Goal: Transaction & Acquisition: Purchase product/service

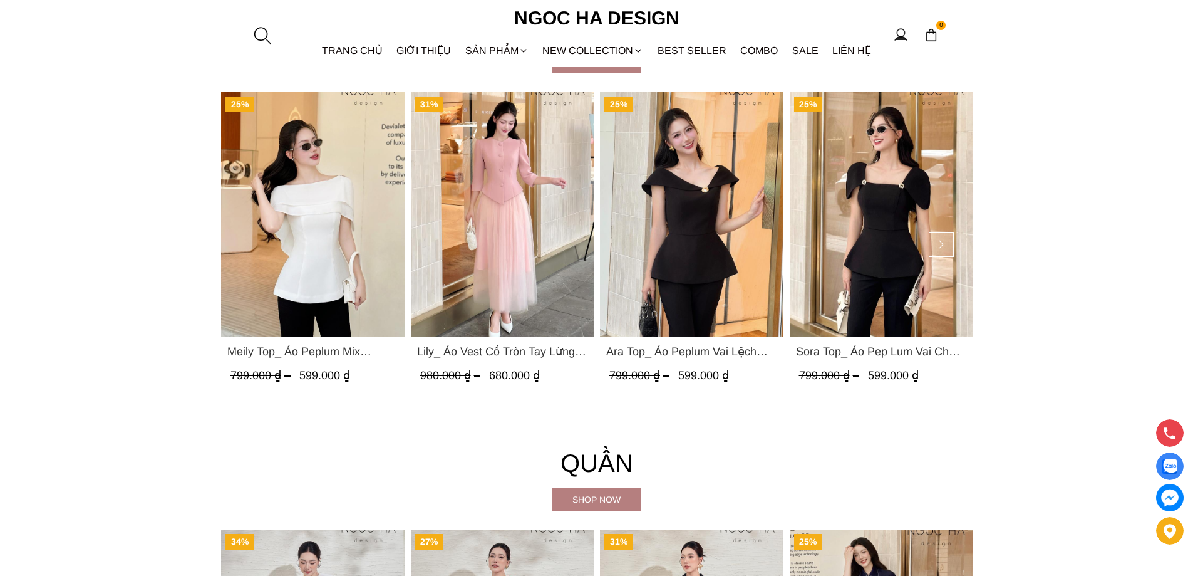
scroll to position [1503, 0]
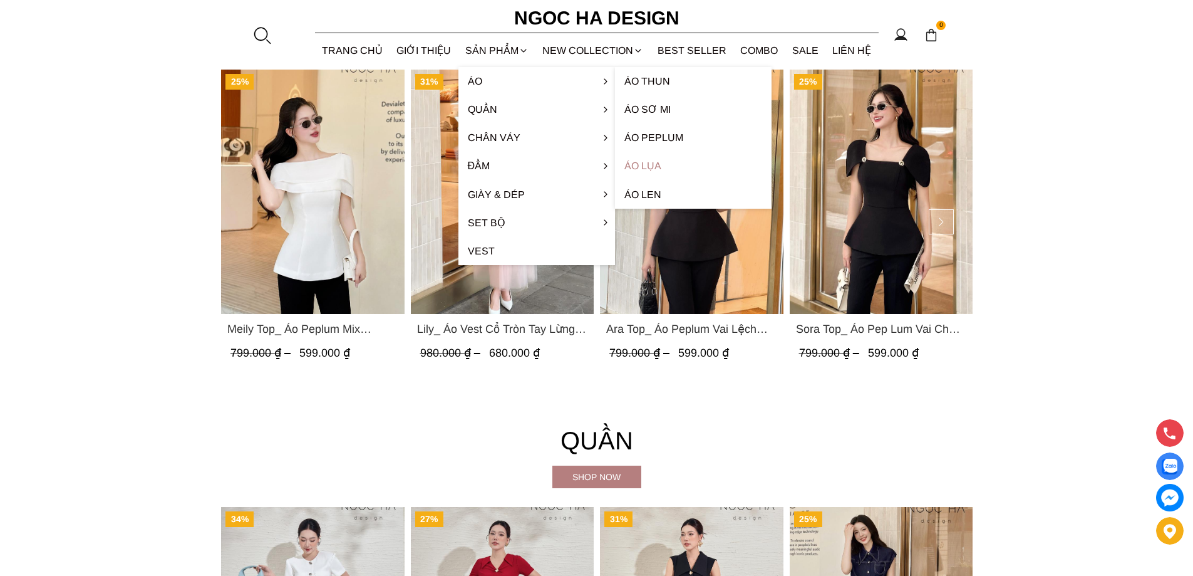
click at [653, 163] on link "Áo lụa" at bounding box center [693, 166] width 157 height 28
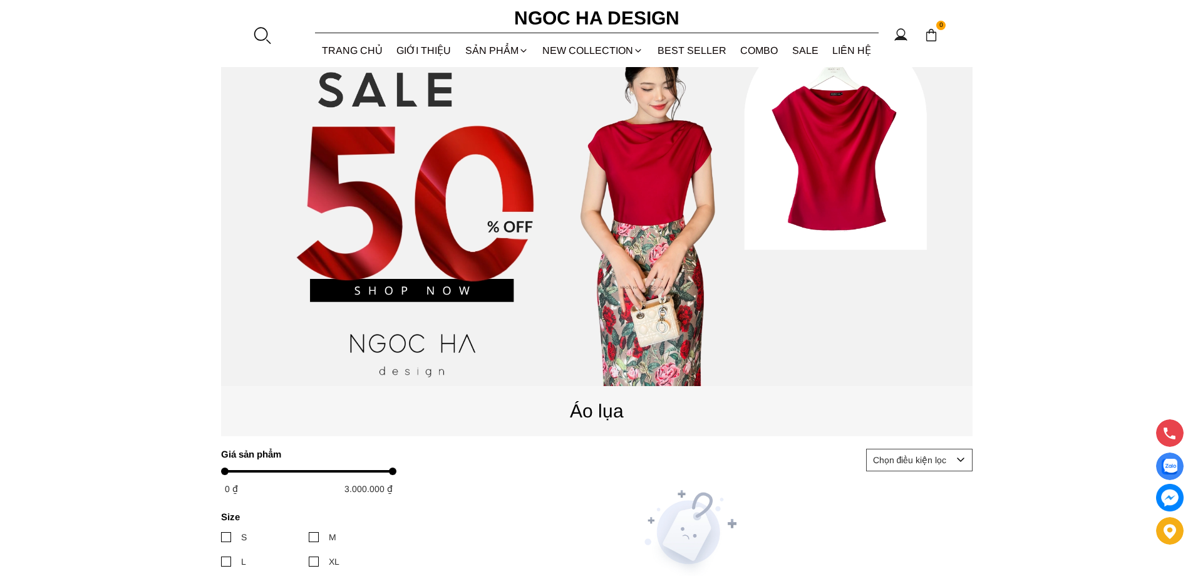
scroll to position [125, 0]
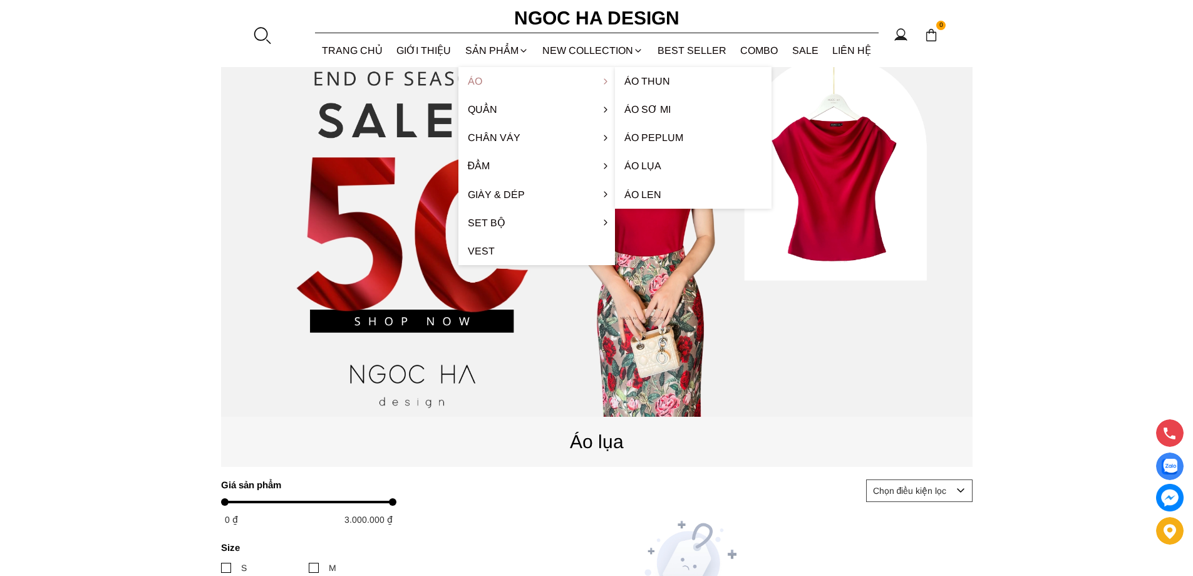
click at [475, 74] on link "Áo" at bounding box center [536, 81] width 157 height 28
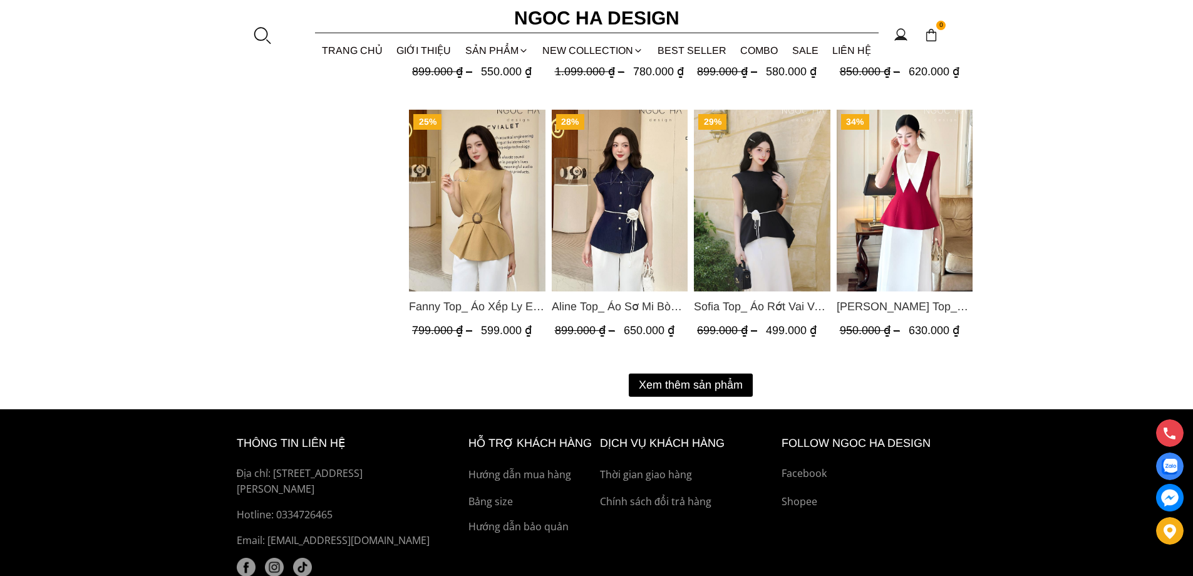
scroll to position [1566, 0]
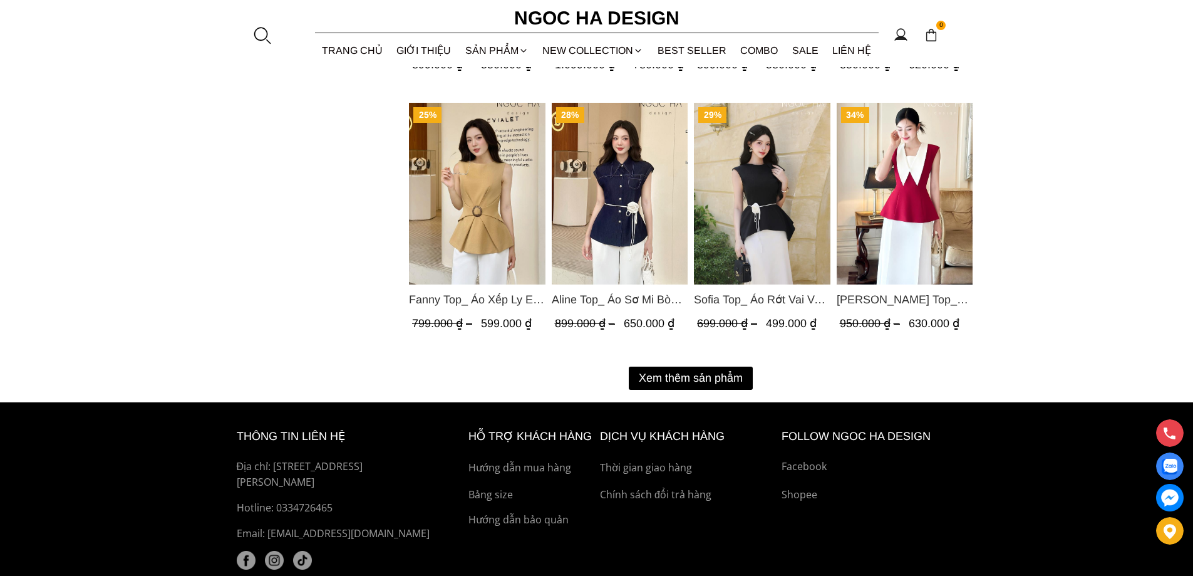
click at [683, 380] on button "Xem thêm sản phẩm" at bounding box center [691, 377] width 124 height 23
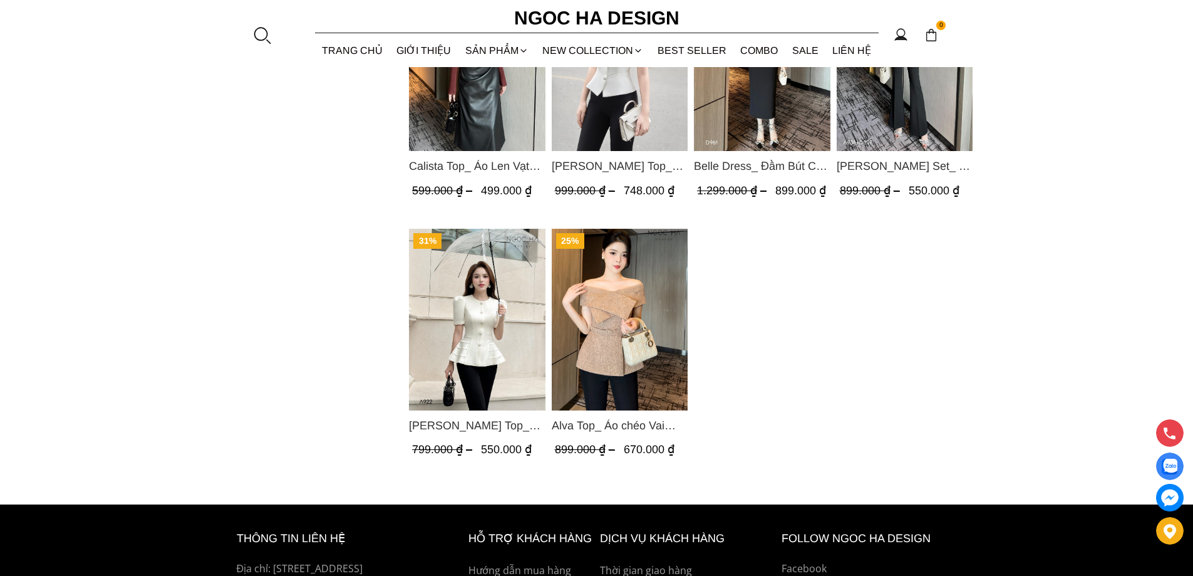
scroll to position [2756, 0]
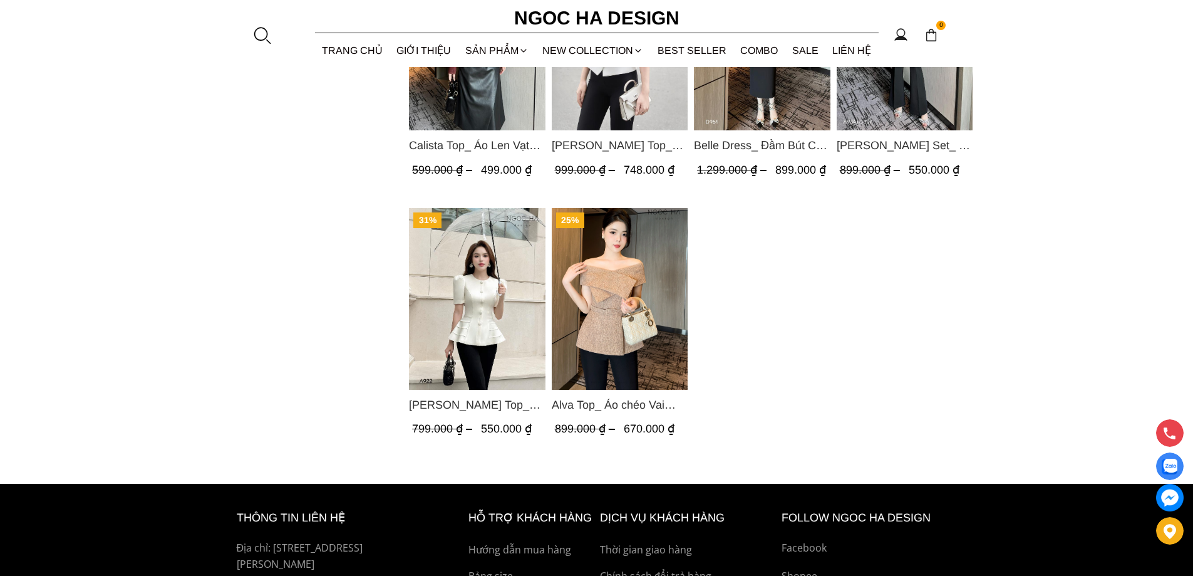
click at [470, 282] on img "Product image - Ellie Top_ Áo Cổ Tròn Tùng May Gân Nổi Màu Kem A922" at bounding box center [477, 299] width 137 height 182
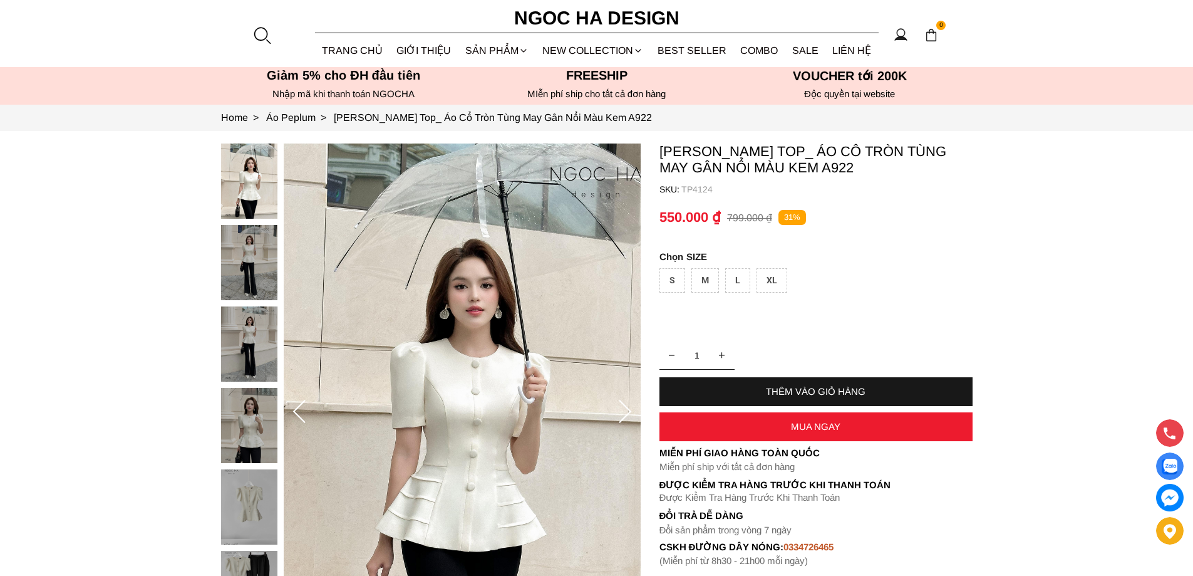
scroll to position [63, 0]
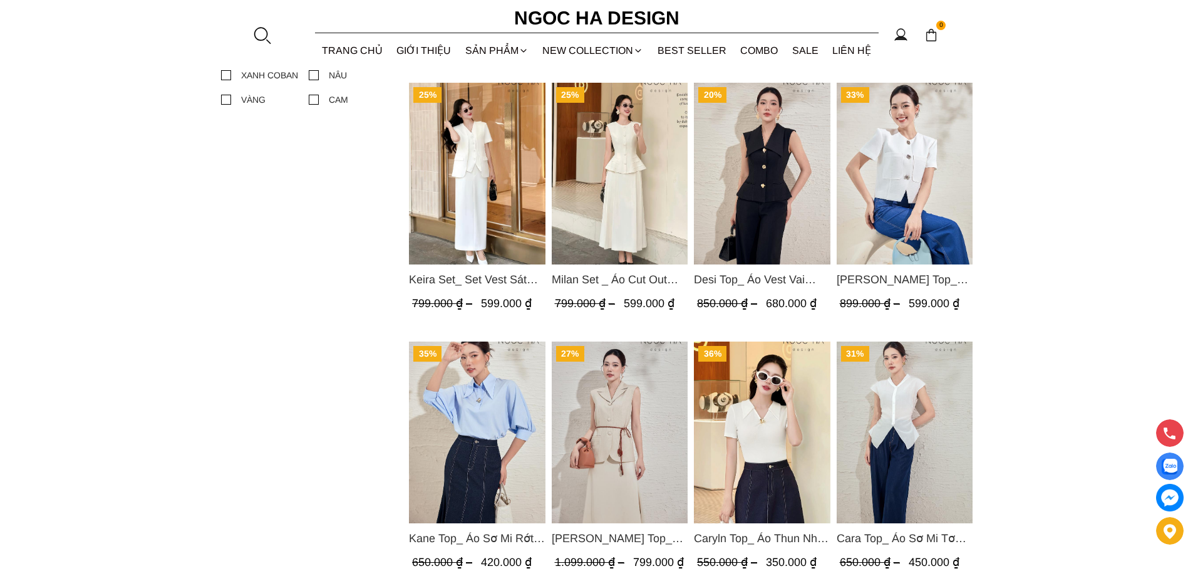
scroll to position [752, 0]
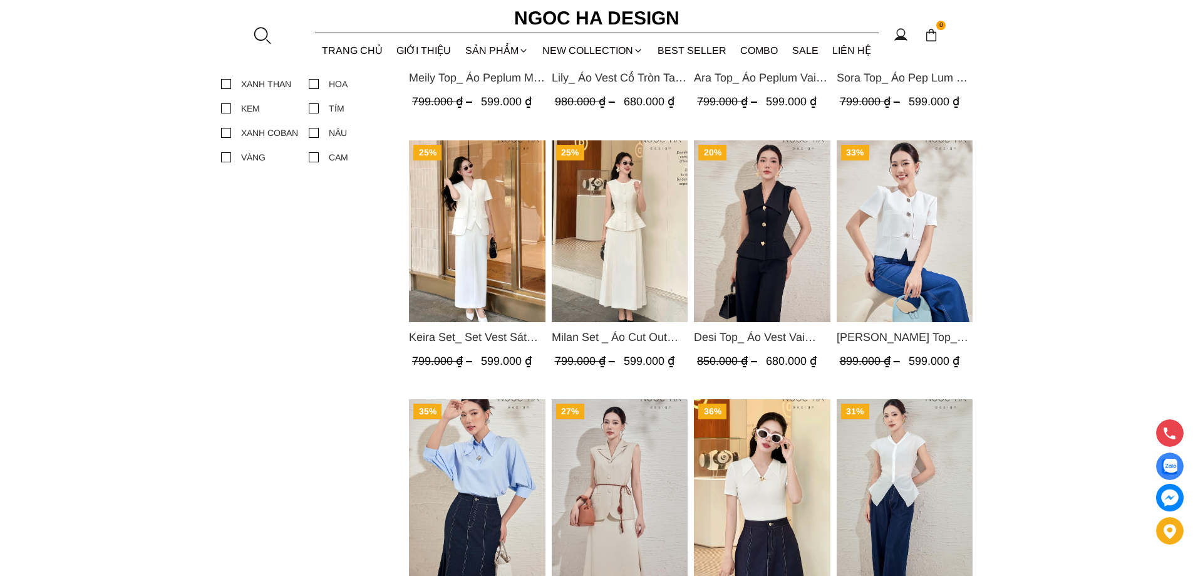
click at [606, 227] on img "Product image - Milan Set _ Áo Cut Out Tùng Không Tay Kết Hợp Chân Váy Xếp Ly A…" at bounding box center [619, 231] width 137 height 182
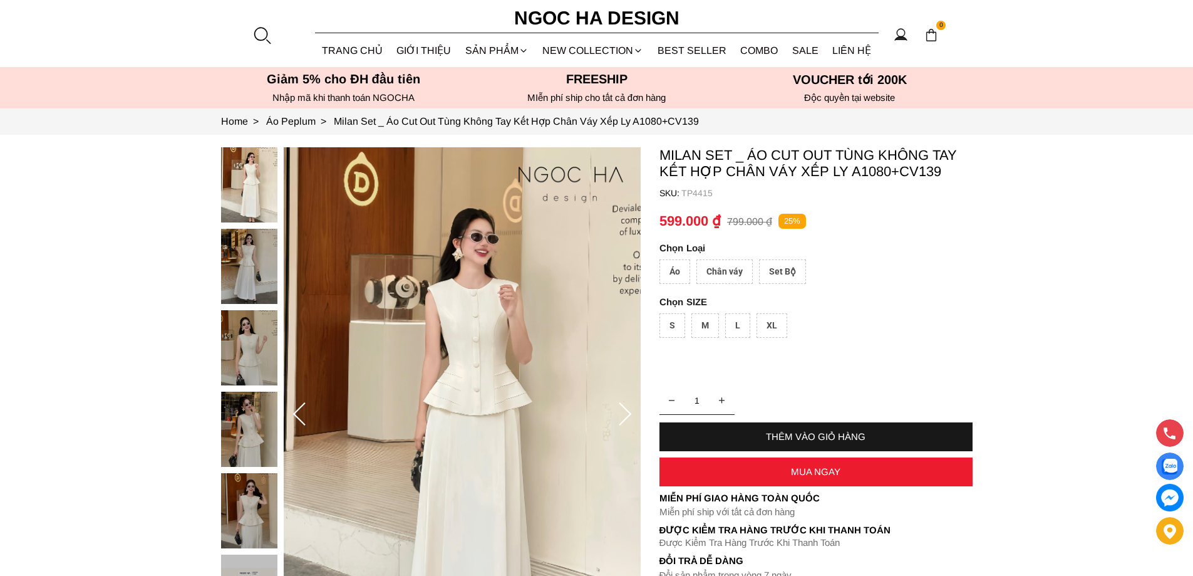
click at [245, 269] on img at bounding box center [249, 266] width 56 height 75
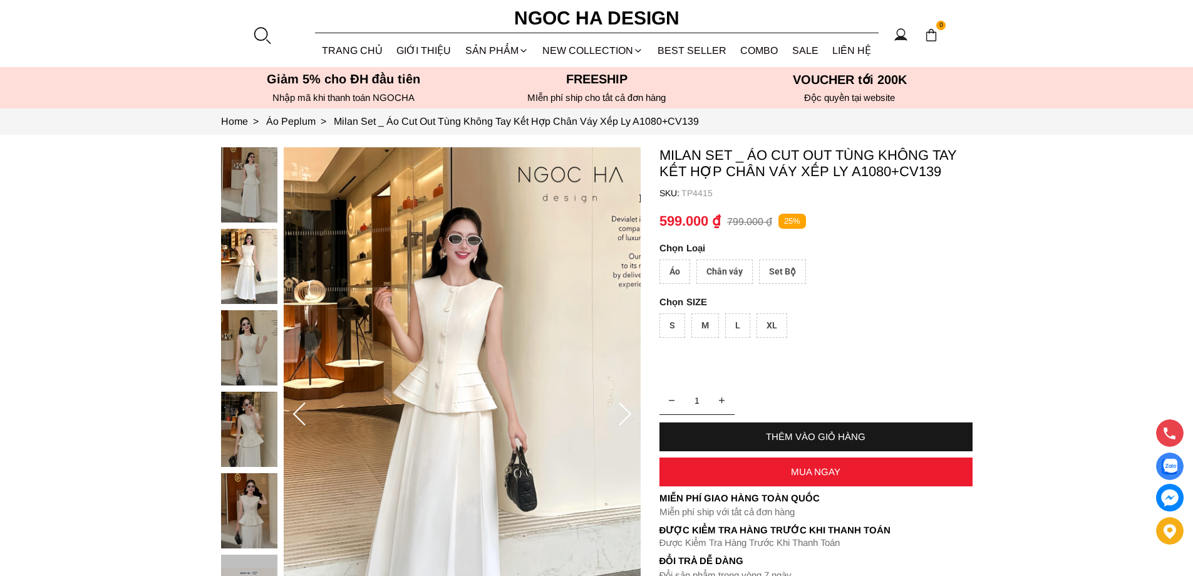
click at [257, 331] on div at bounding box center [252, 391] width 63 height 488
click at [240, 435] on img at bounding box center [249, 428] width 56 height 75
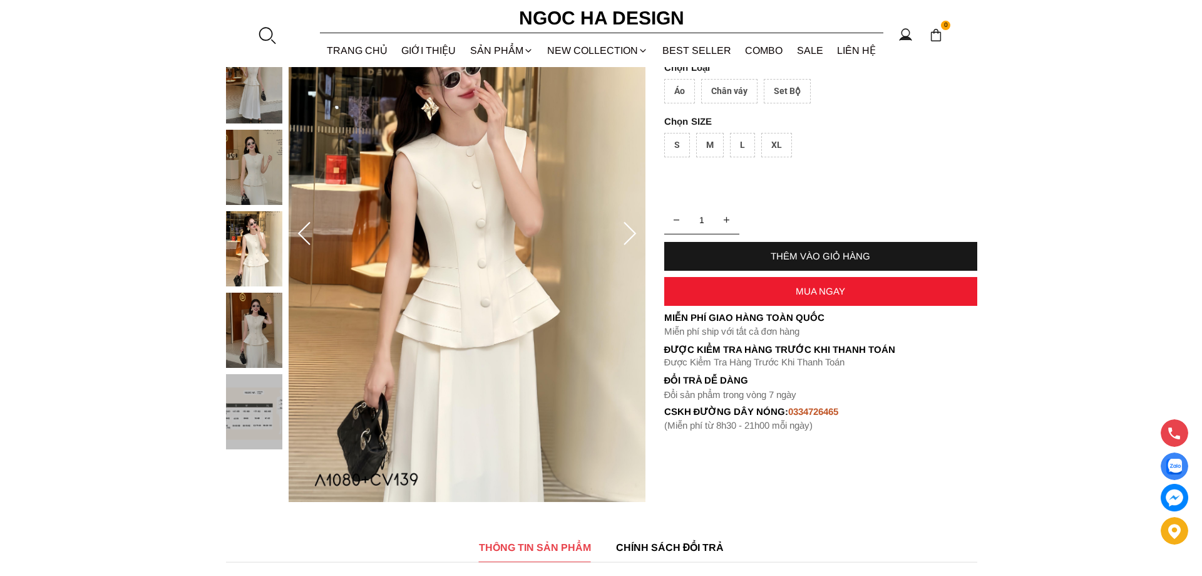
scroll to position [188, 0]
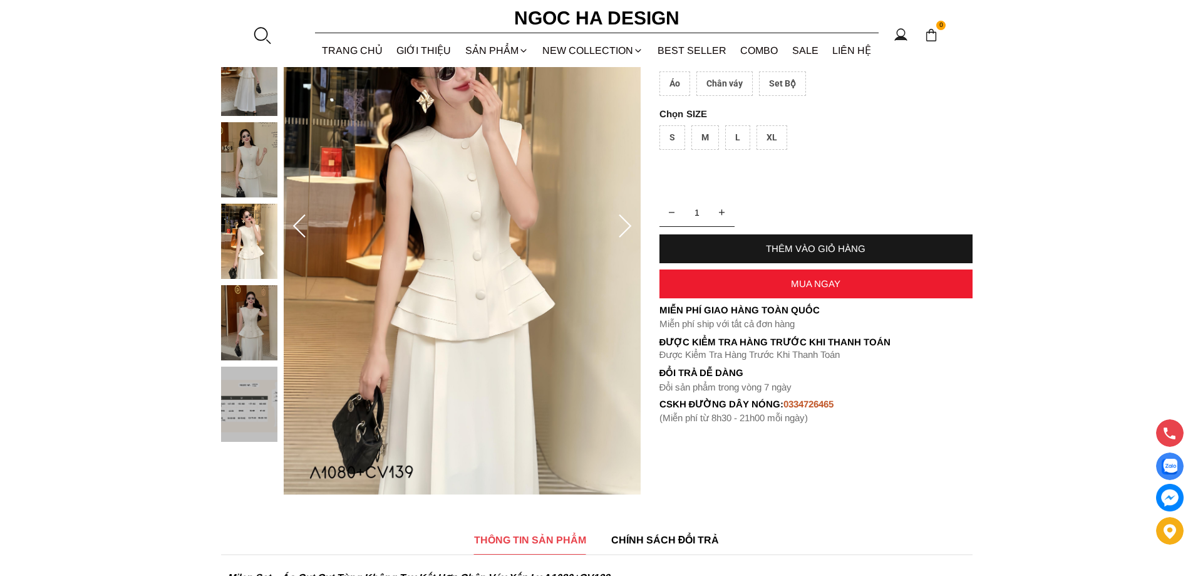
click at [247, 334] on img at bounding box center [249, 322] width 56 height 75
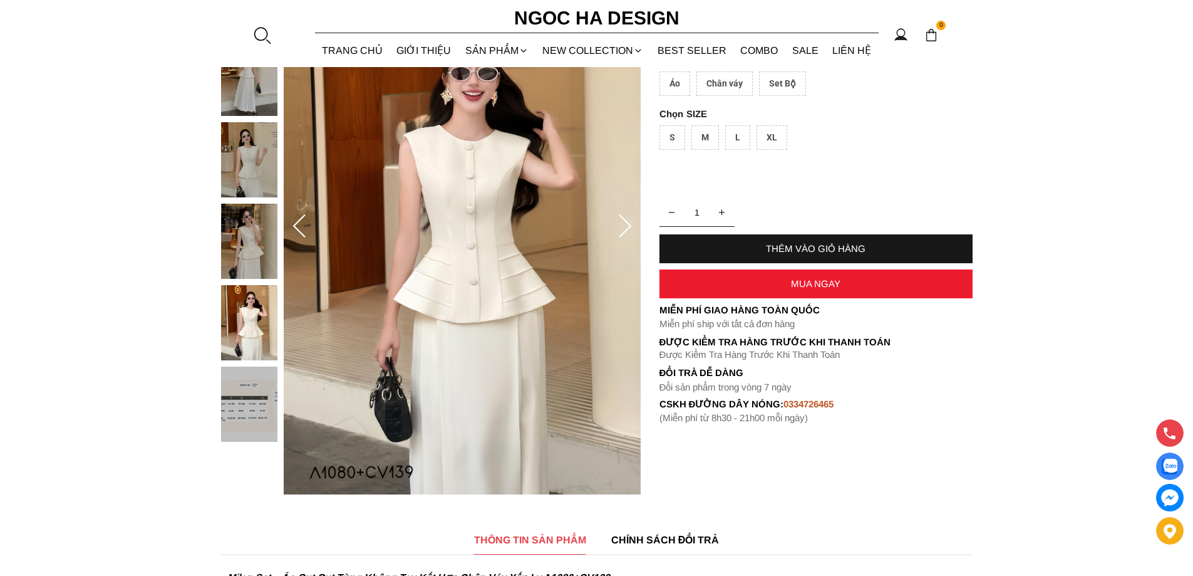
click at [469, 217] on img at bounding box center [462, 226] width 357 height 535
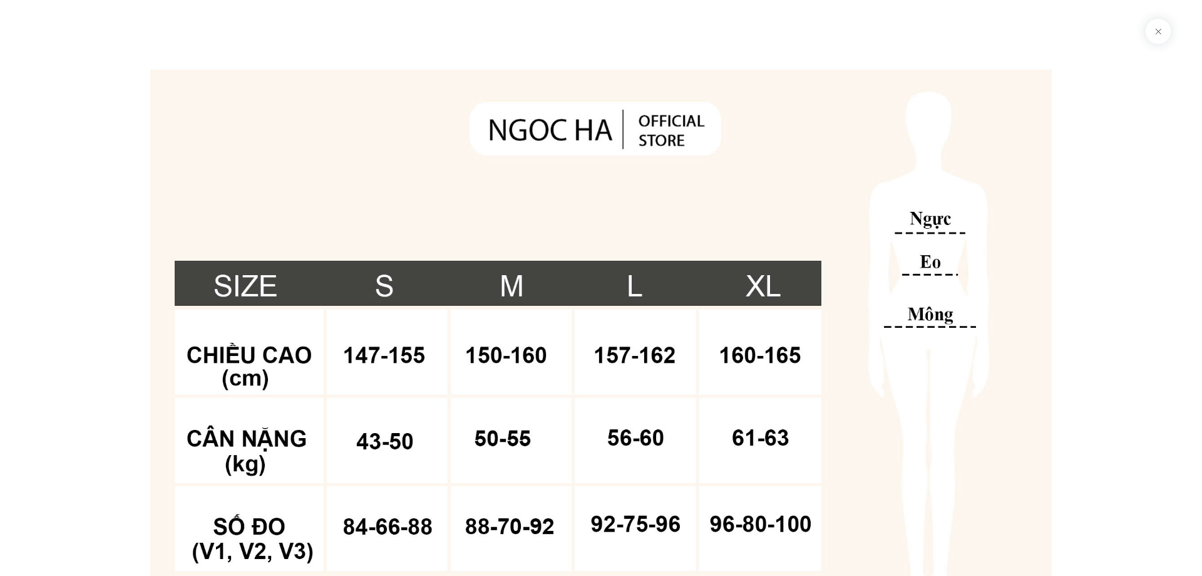
scroll to position [6845, 0]
